Goal: Information Seeking & Learning: Check status

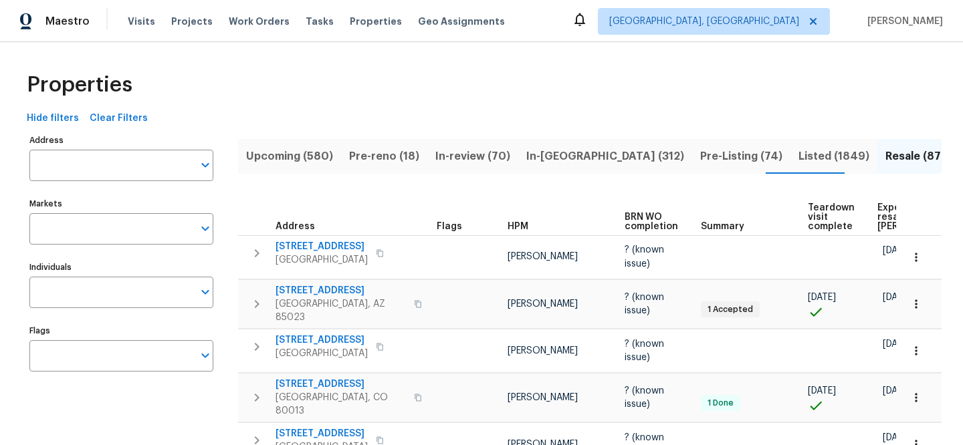
click at [113, 164] on input "Address" at bounding box center [111, 165] width 164 height 31
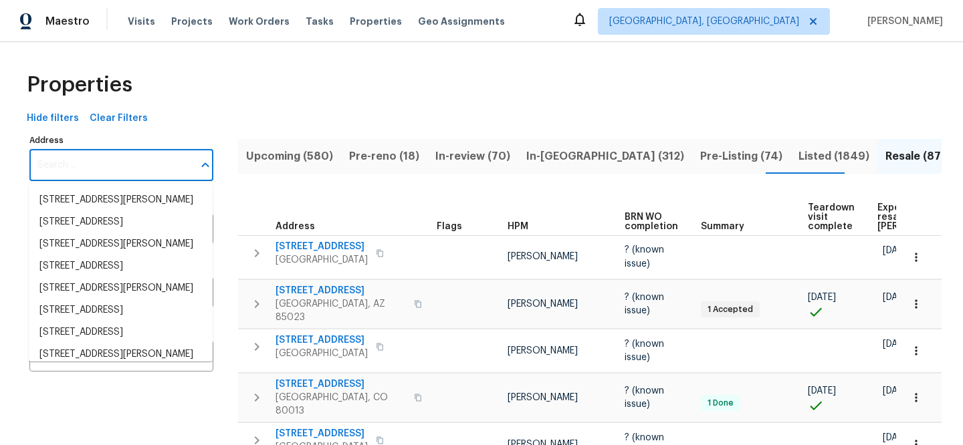
paste input "[STREET_ADDRESS]"
type input "[STREET_ADDRESS]"
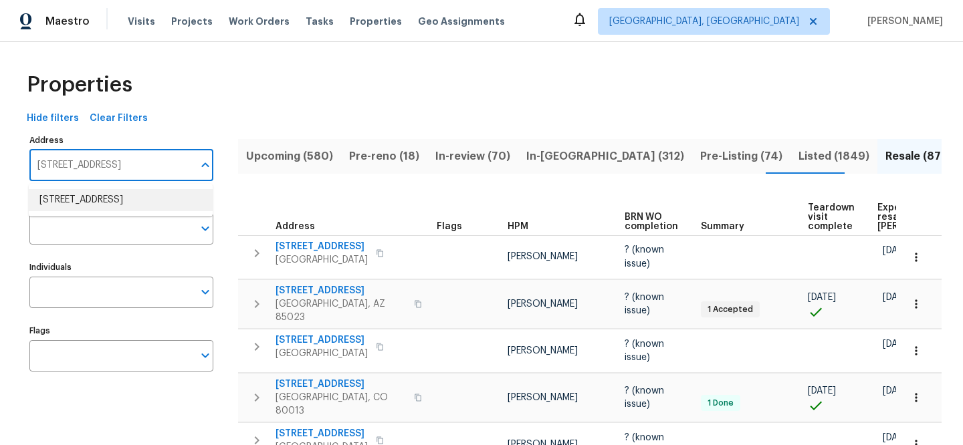
click at [142, 209] on li "2222 Trent Rd Columbus OH 43229" at bounding box center [121, 200] width 184 height 22
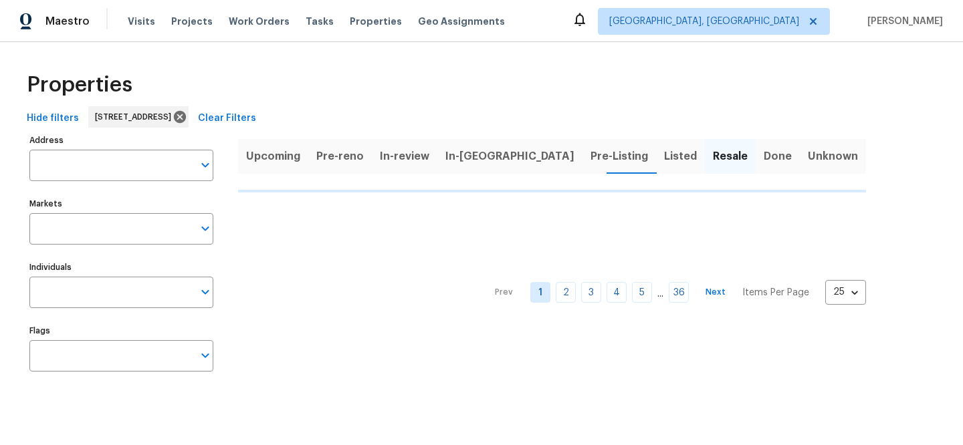
type input "2222 Trent Rd Columbus OH 43229"
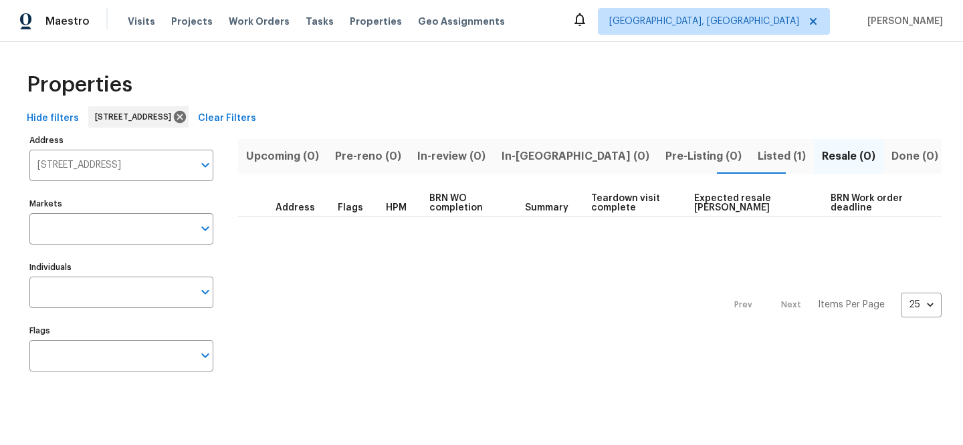
click at [758, 164] on span "Listed (1)" at bounding box center [782, 156] width 48 height 19
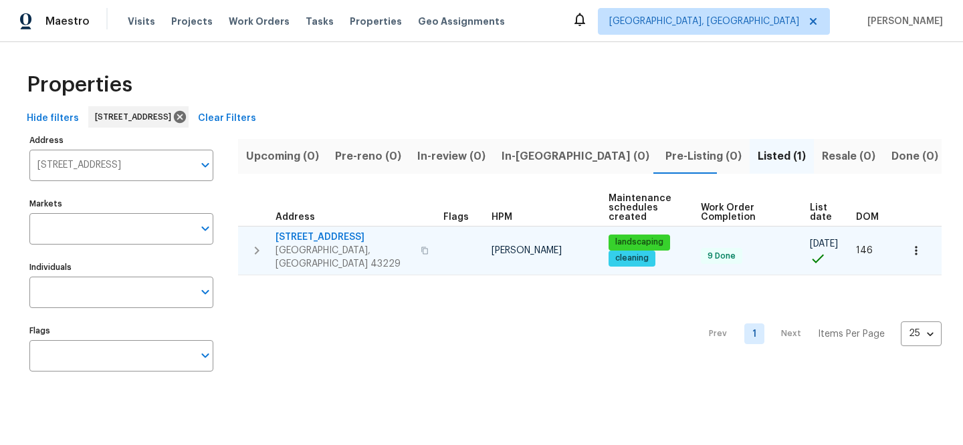
click at [318, 237] on span "[STREET_ADDRESS]" at bounding box center [344, 237] width 137 height 13
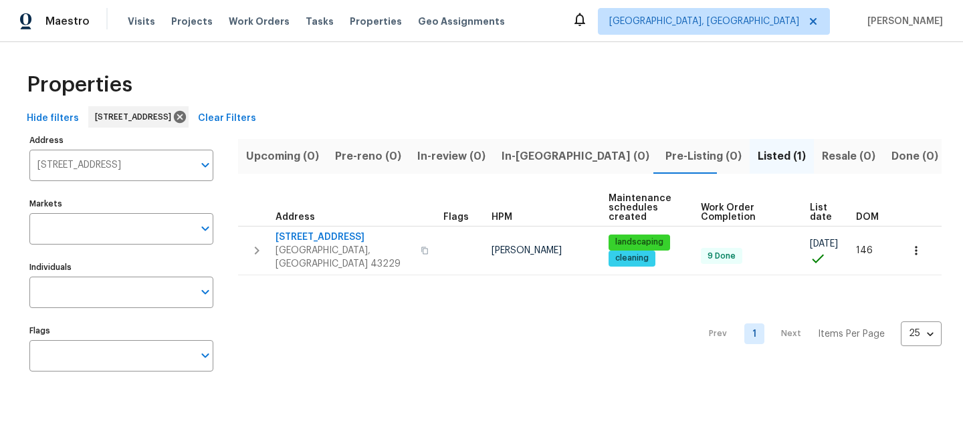
click at [256, 113] on span "Clear Filters" at bounding box center [227, 118] width 58 height 17
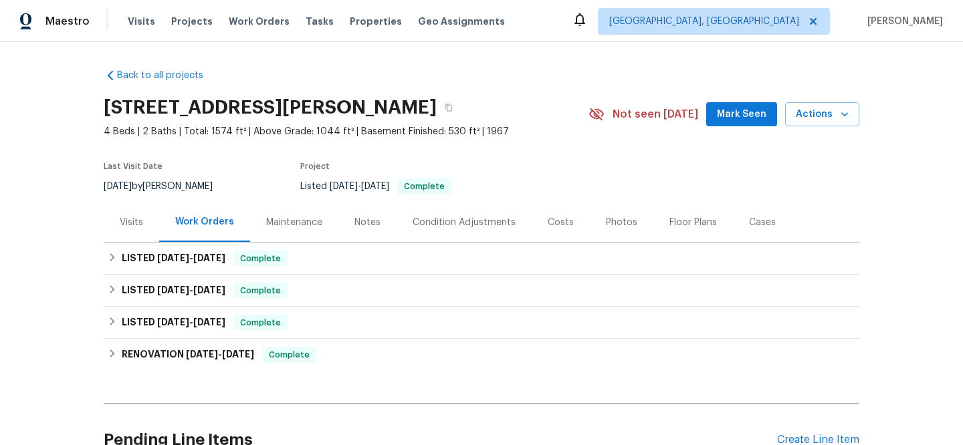
click at [135, 225] on div "Visits" at bounding box center [131, 222] width 23 height 13
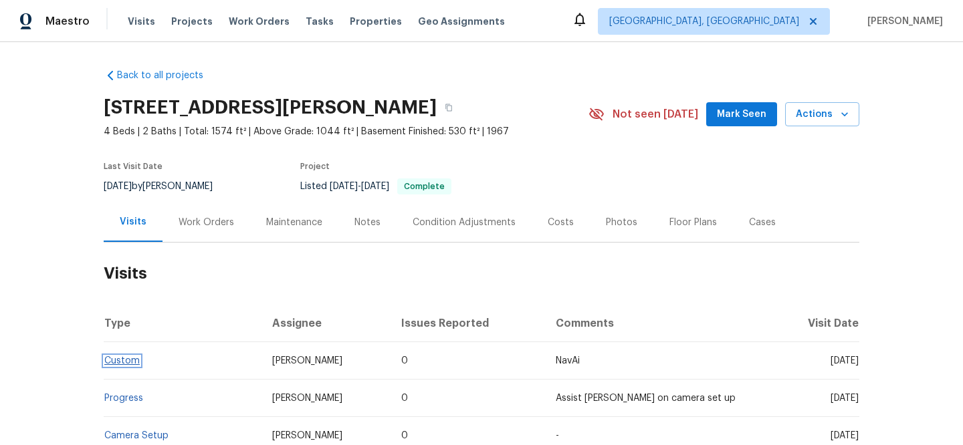
click at [113, 361] on link "Custom" at bounding box center [121, 361] width 35 height 9
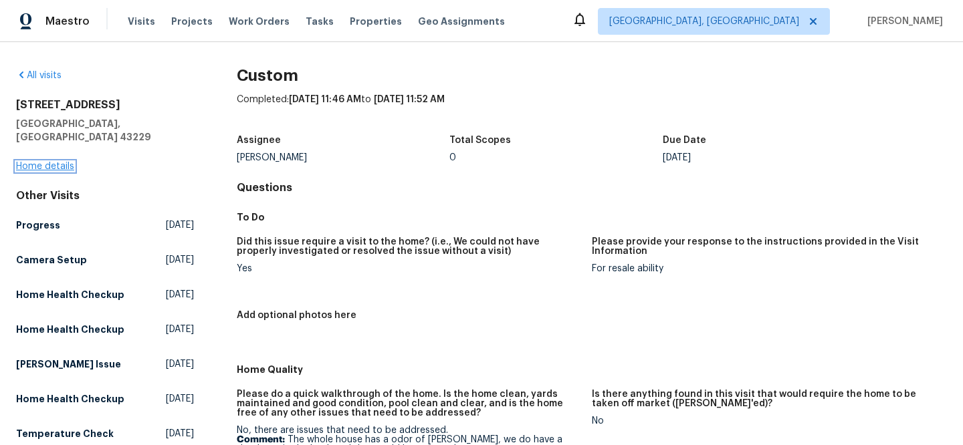
click at [62, 162] on link "Home details" at bounding box center [45, 166] width 58 height 9
